Goal: Task Accomplishment & Management: Manage account settings

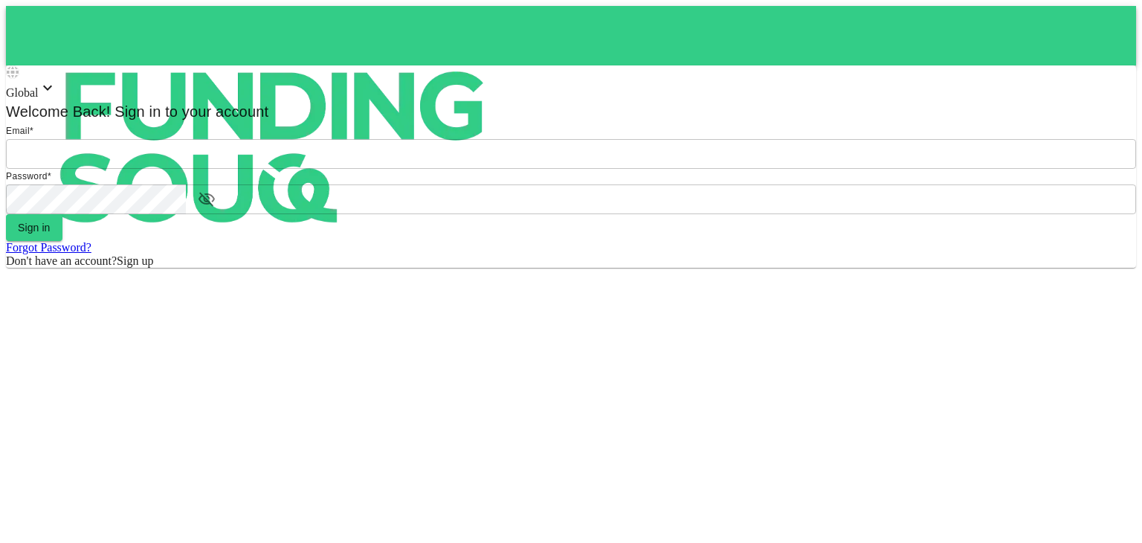
click at [583, 169] on input "email" at bounding box center [571, 154] width 1130 height 30
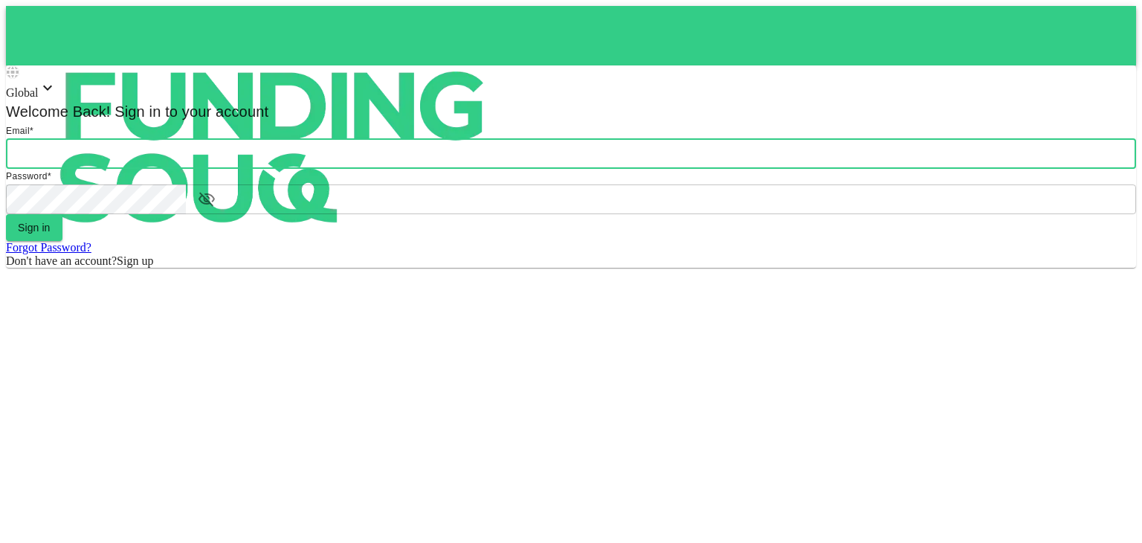
type input "mohammed.mossad@gmail.com"
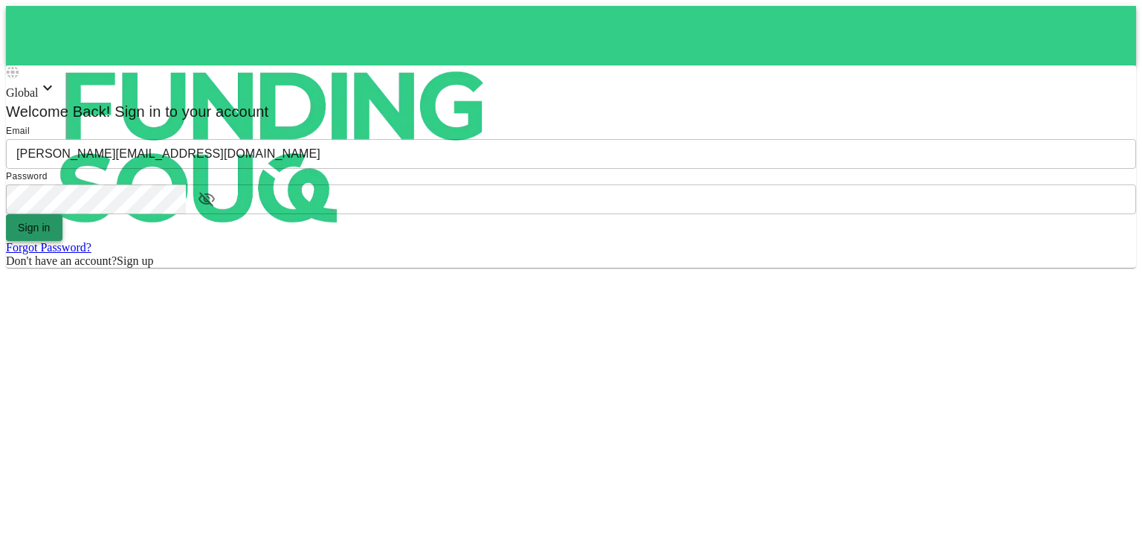
click at [62, 241] on button "Sign in" at bounding box center [34, 227] width 56 height 27
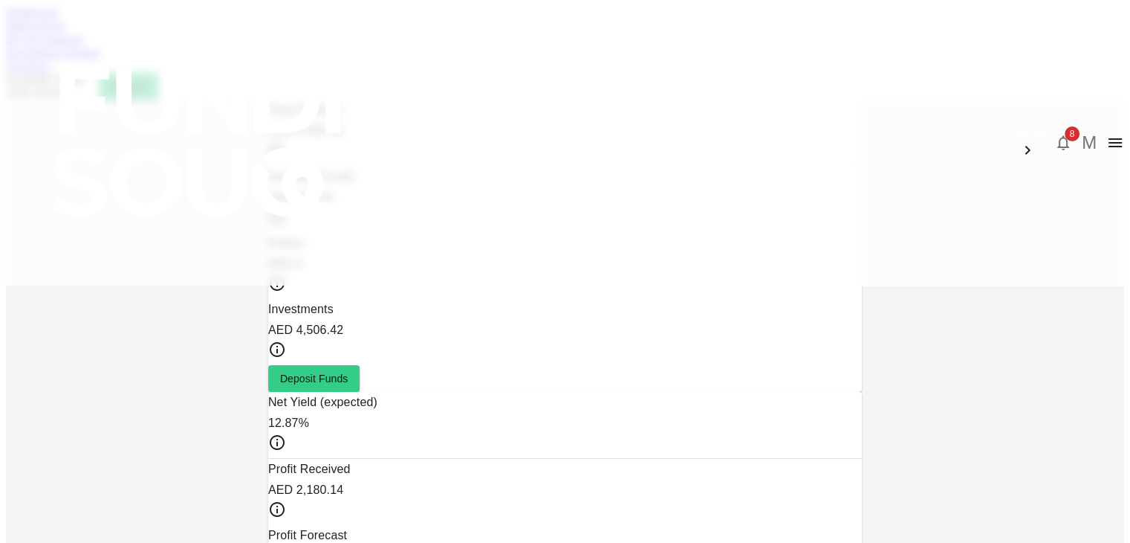
click at [1058, 136] on icon "button" at bounding box center [1064, 143] width 12 height 15
